Goal: Information Seeking & Learning: Learn about a topic

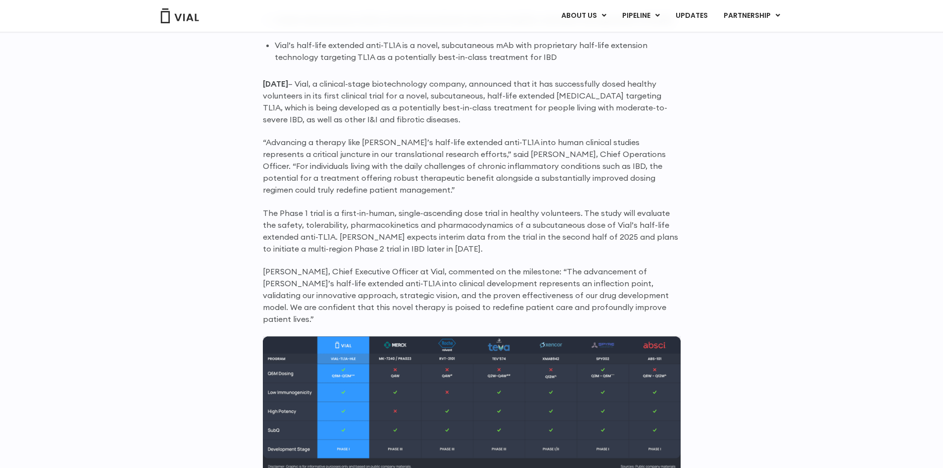
scroll to position [702, 0]
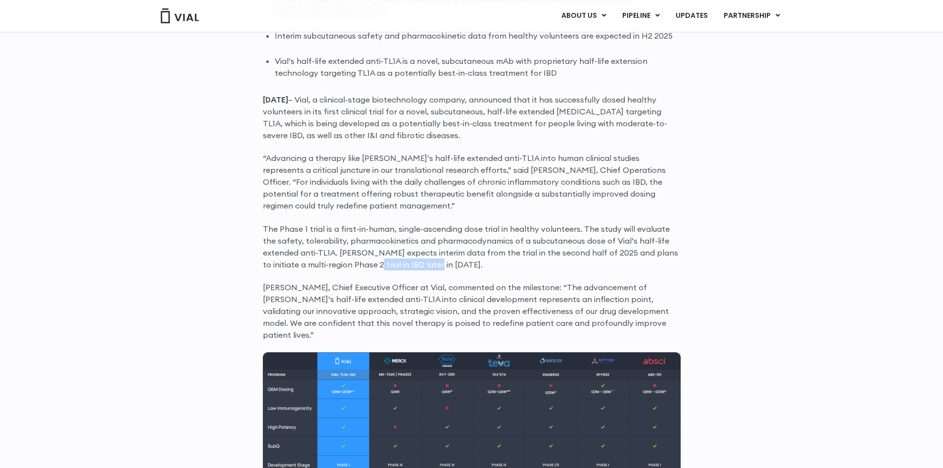
drag, startPoint x: 402, startPoint y: 264, endPoint x: 430, endPoint y: 265, distance: 27.7
click at [430, 265] on p "The Phase 1 trial is a first-in-human, single-ascending dose trial in healthy v…" at bounding box center [472, 247] width 418 height 48
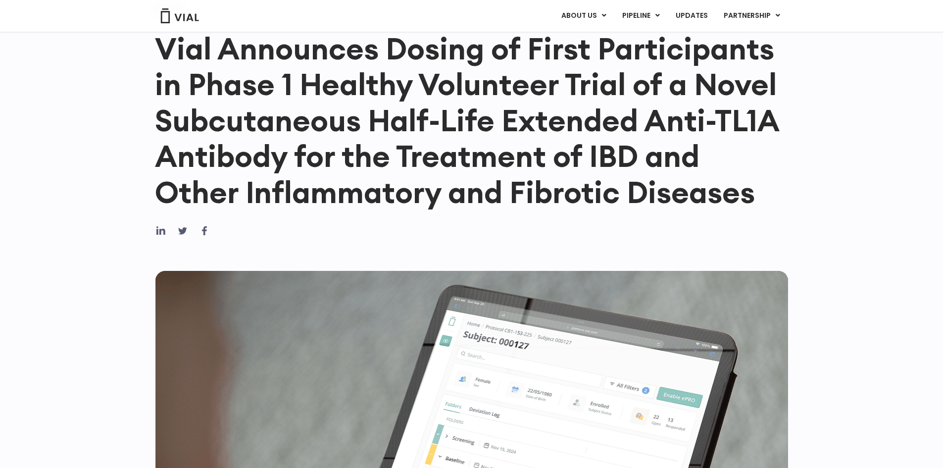
scroll to position [0, 0]
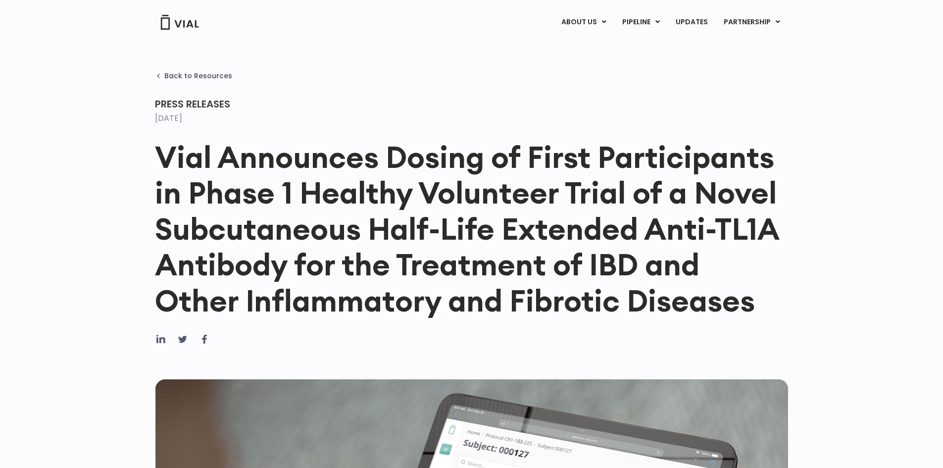
click at [193, 27] on img at bounding box center [180, 22] width 40 height 15
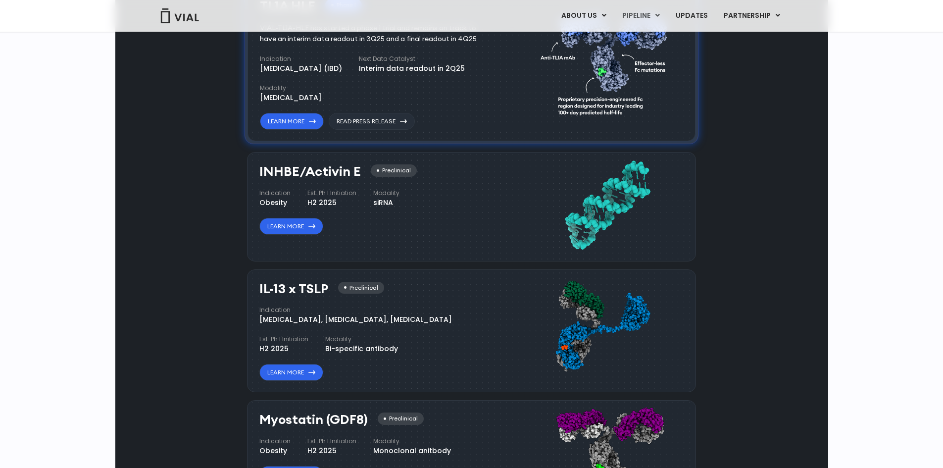
scroll to position [743, 0]
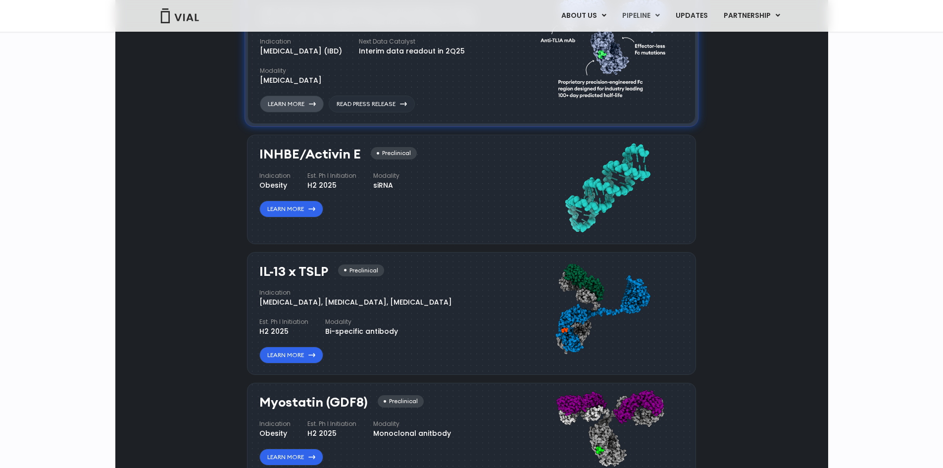
click at [299, 112] on link "Learn More" at bounding box center [292, 104] width 64 height 17
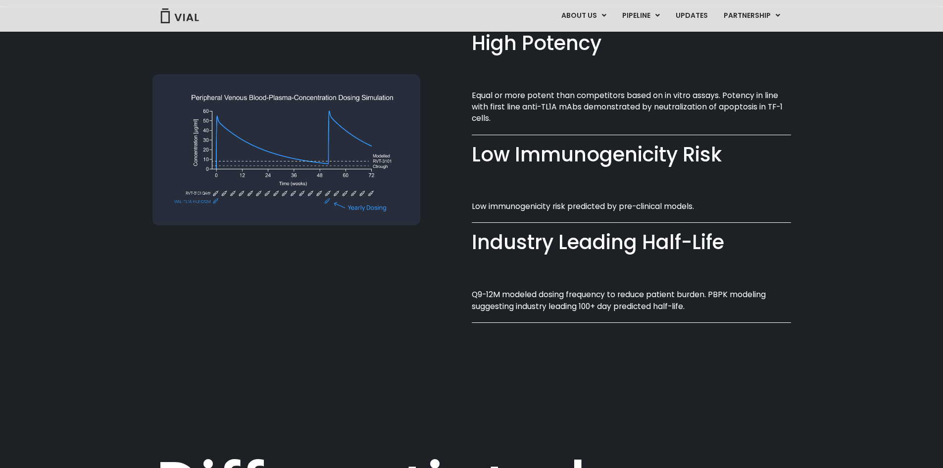
scroll to position [758, 0]
drag, startPoint x: 609, startPoint y: 291, endPoint x: 696, endPoint y: 299, distance: 87.0
click at [696, 299] on p "Q9-12M modeled dosing frequency to reduce patient burden. PBPK modeling suggest…" at bounding box center [631, 299] width 319 height 23
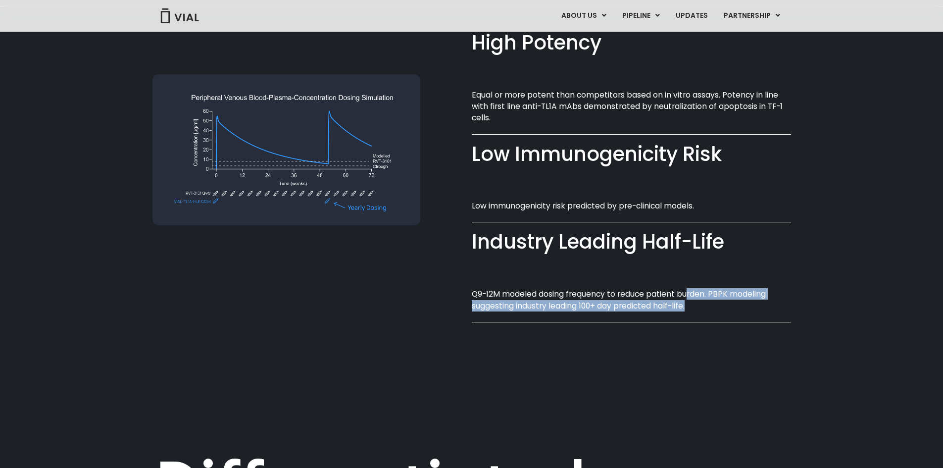
drag, startPoint x: 690, startPoint y: 308, endPoint x: 687, endPoint y: 289, distance: 19.5
click at [687, 289] on p "Q9-12M modeled dosing frequency to reduce patient burden. PBPK modeling suggest…" at bounding box center [631, 299] width 319 height 23
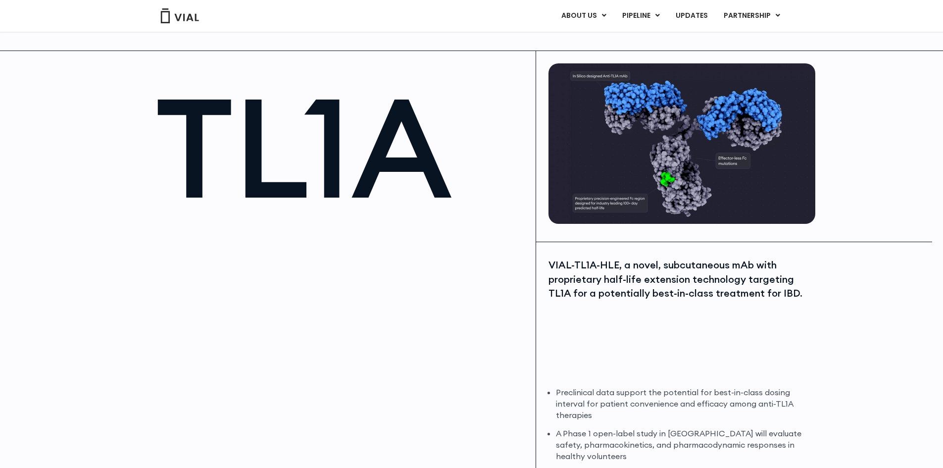
scroll to position [0, 0]
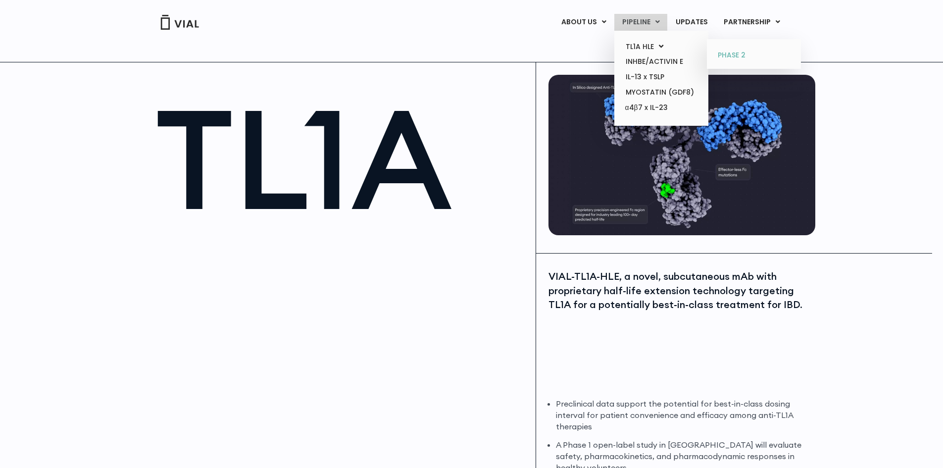
click at [724, 58] on link "PHASE 2" at bounding box center [753, 56] width 87 height 16
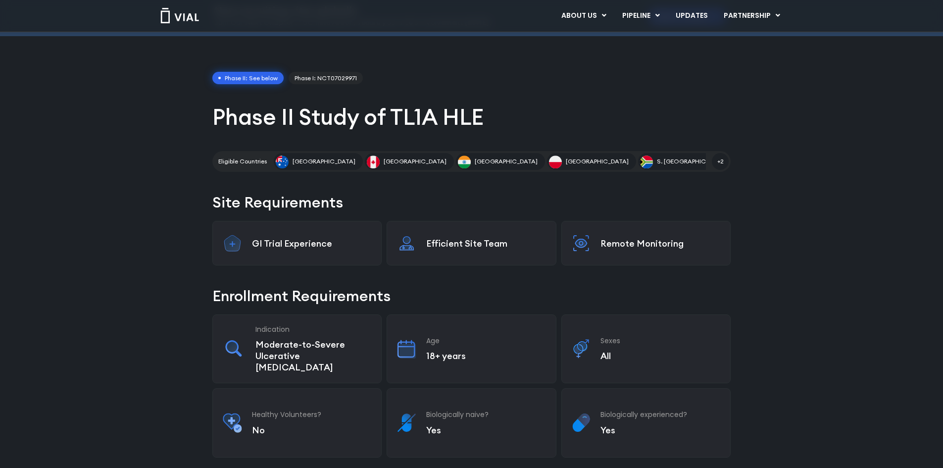
scroll to position [50, 0]
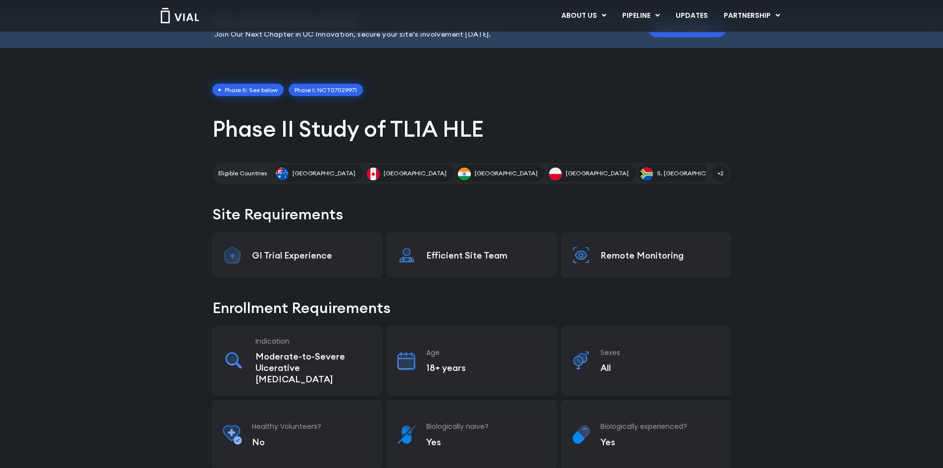
click at [349, 91] on link "Phase I: NCT07029971" at bounding box center [326, 90] width 74 height 13
